Goal: Information Seeking & Learning: Learn about a topic

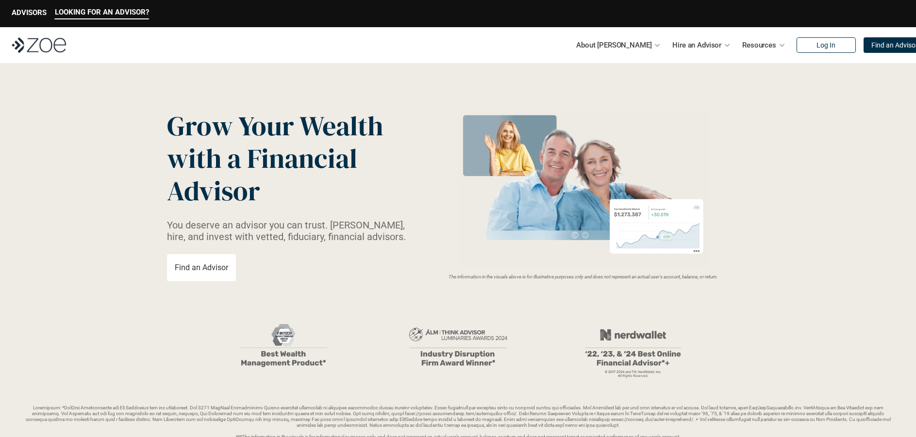
click at [220, 272] on p "Find an Advisor" at bounding box center [201, 267] width 53 height 9
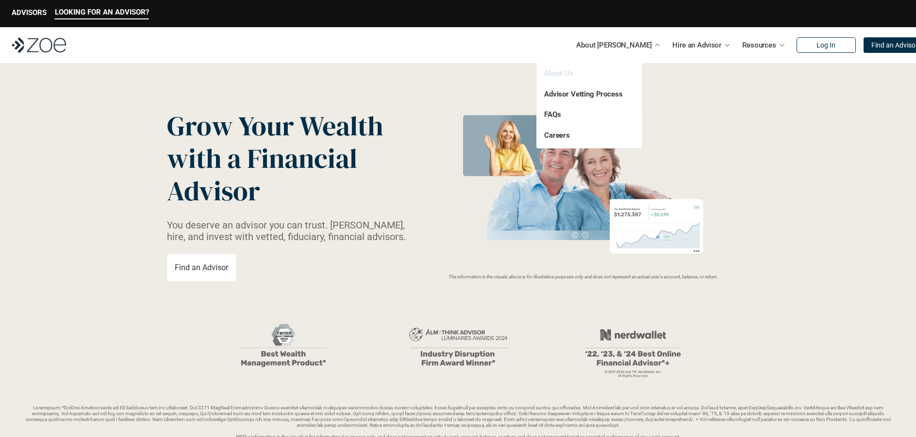
click at [559, 73] on link "About Us" at bounding box center [558, 73] width 29 height 9
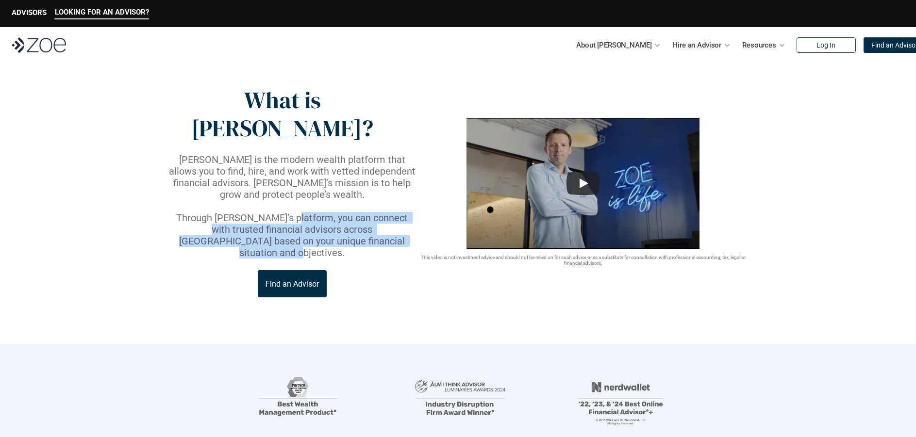
drag, startPoint x: 287, startPoint y: 176, endPoint x: 410, endPoint y: 209, distance: 127.5
click at [410, 209] on div "What is [PERSON_NAME]? [PERSON_NAME] is the modern wealth platform that allows …" at bounding box center [292, 191] width 250 height 211
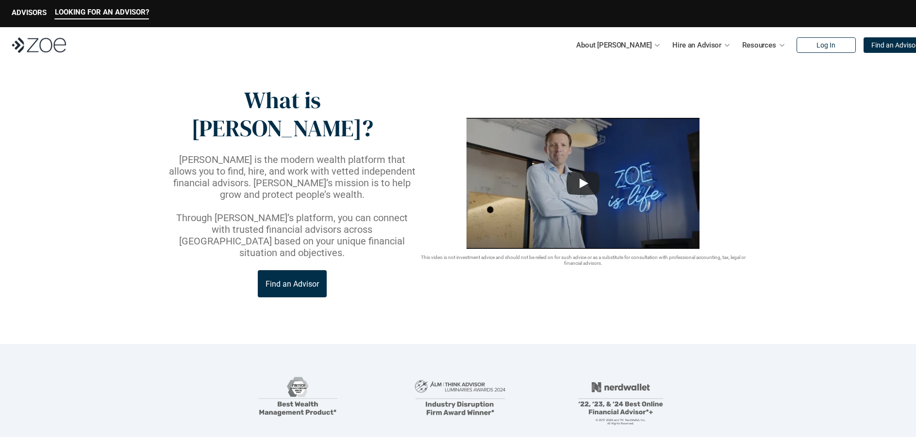
click at [390, 270] on div "Find an Advisor" at bounding box center [292, 283] width 250 height 27
click at [346, 154] on p "[PERSON_NAME] is the modern wealth platform that allows you to find, hire, and …" at bounding box center [292, 177] width 250 height 47
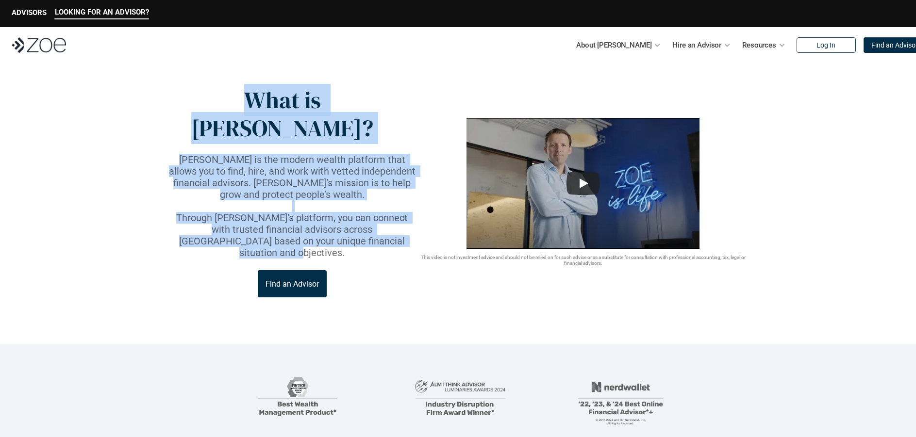
drag, startPoint x: 217, startPoint y: 96, endPoint x: 413, endPoint y: 203, distance: 223.5
click at [413, 203] on div "What is [PERSON_NAME]? [PERSON_NAME] is the modern wealth platform that allows …" at bounding box center [292, 191] width 250 height 211
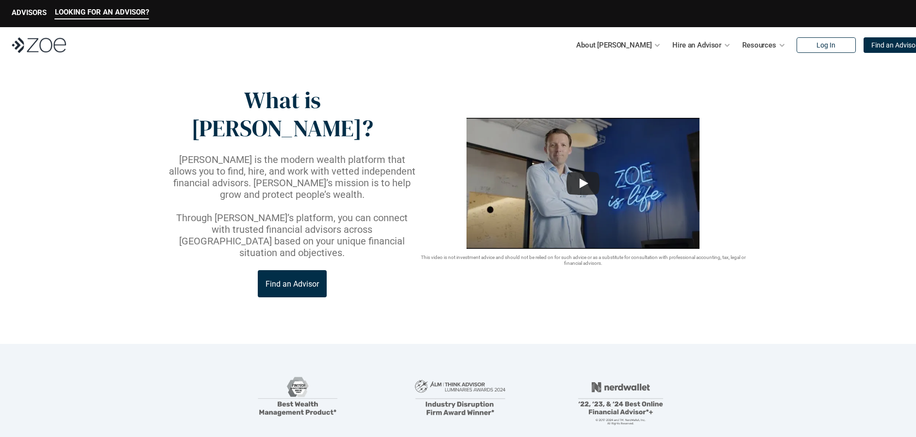
click at [739, 382] on div "***The information in the visuals is for informational purposes only, and does …" at bounding box center [457, 427] width 869 height 120
